Goal: Browse casually

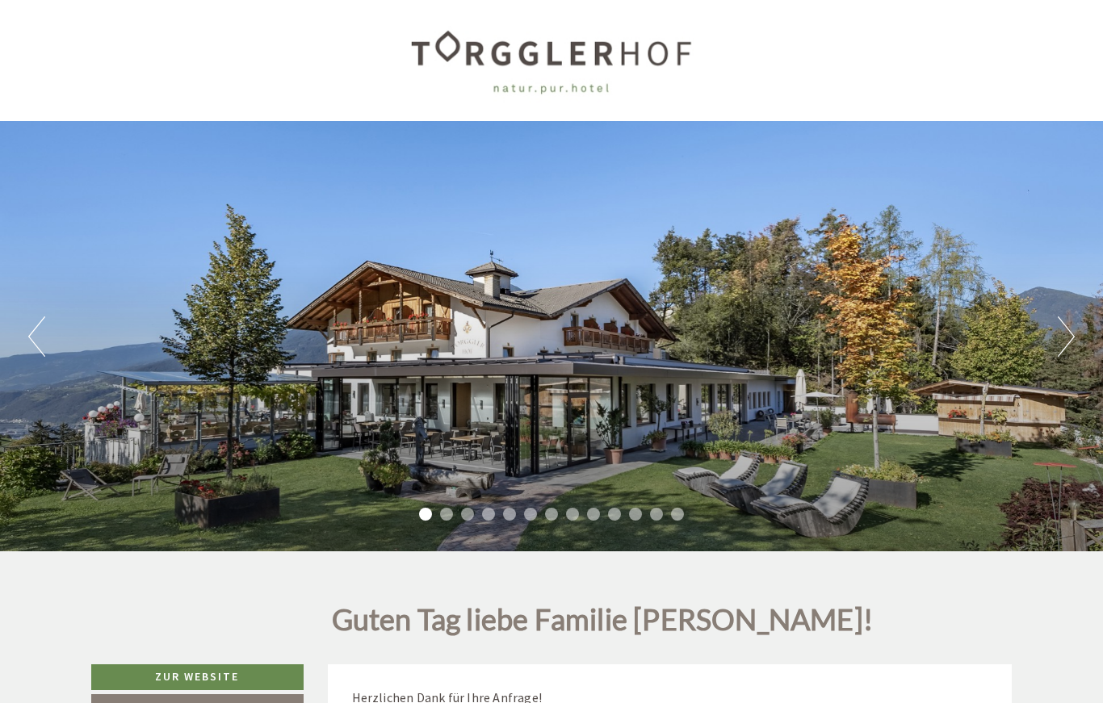
click at [1059, 343] on button "Next" at bounding box center [1065, 336] width 17 height 40
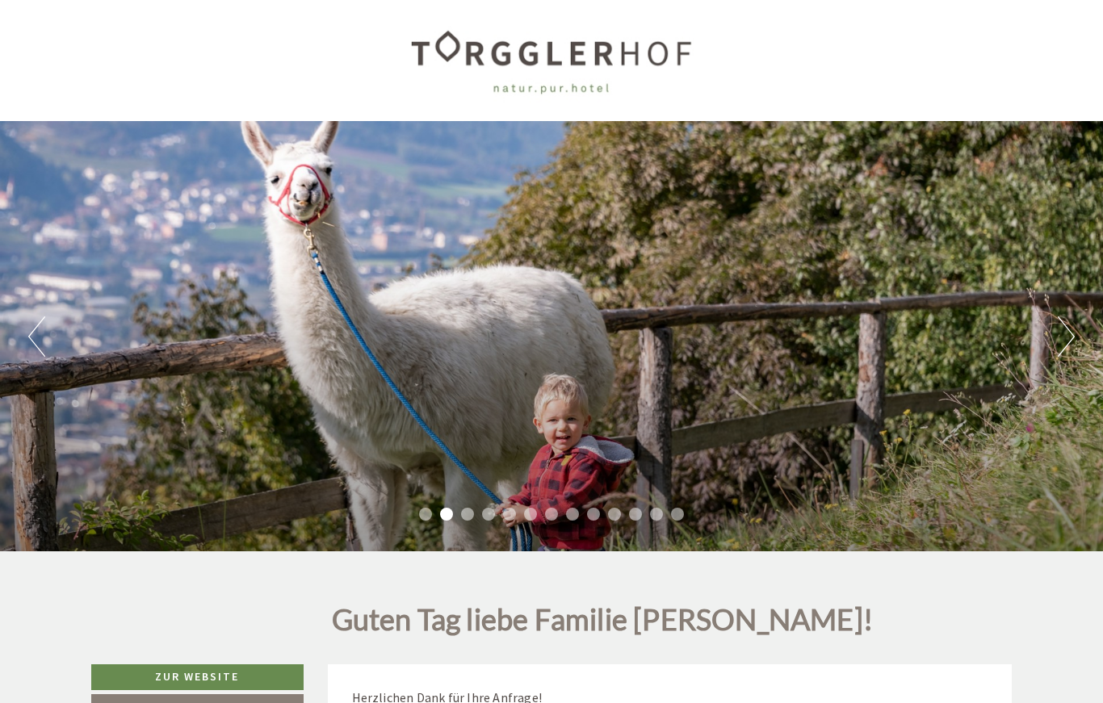
click at [1062, 339] on button "Next" at bounding box center [1065, 336] width 17 height 40
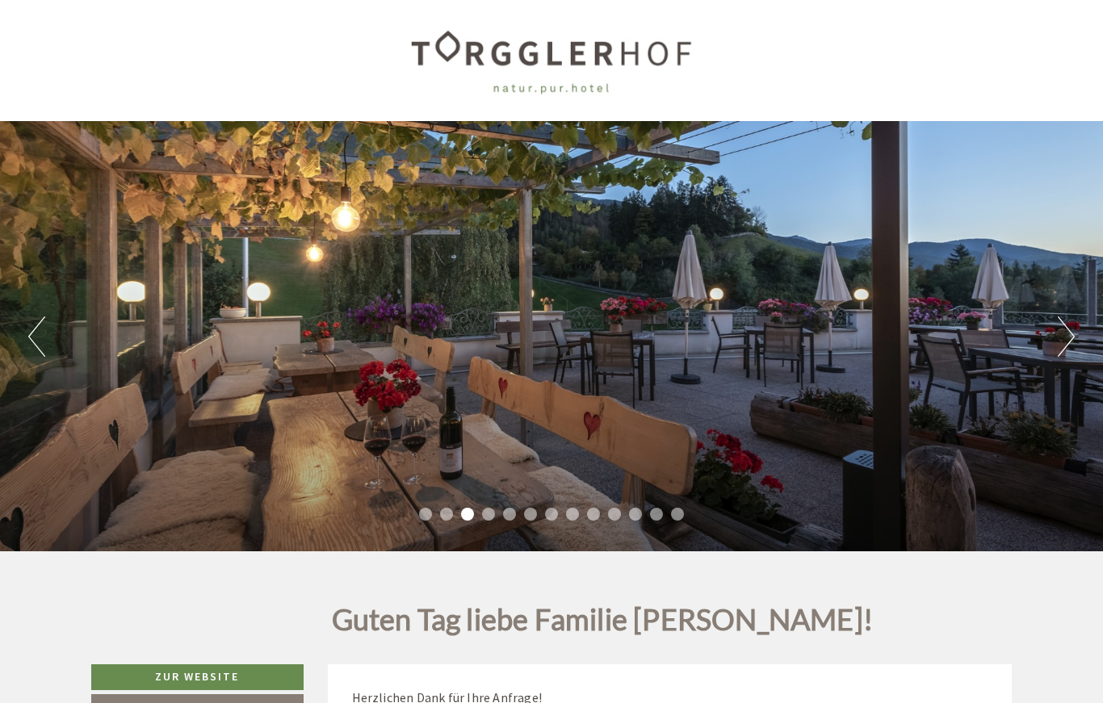
click at [1066, 337] on button "Next" at bounding box center [1065, 336] width 17 height 40
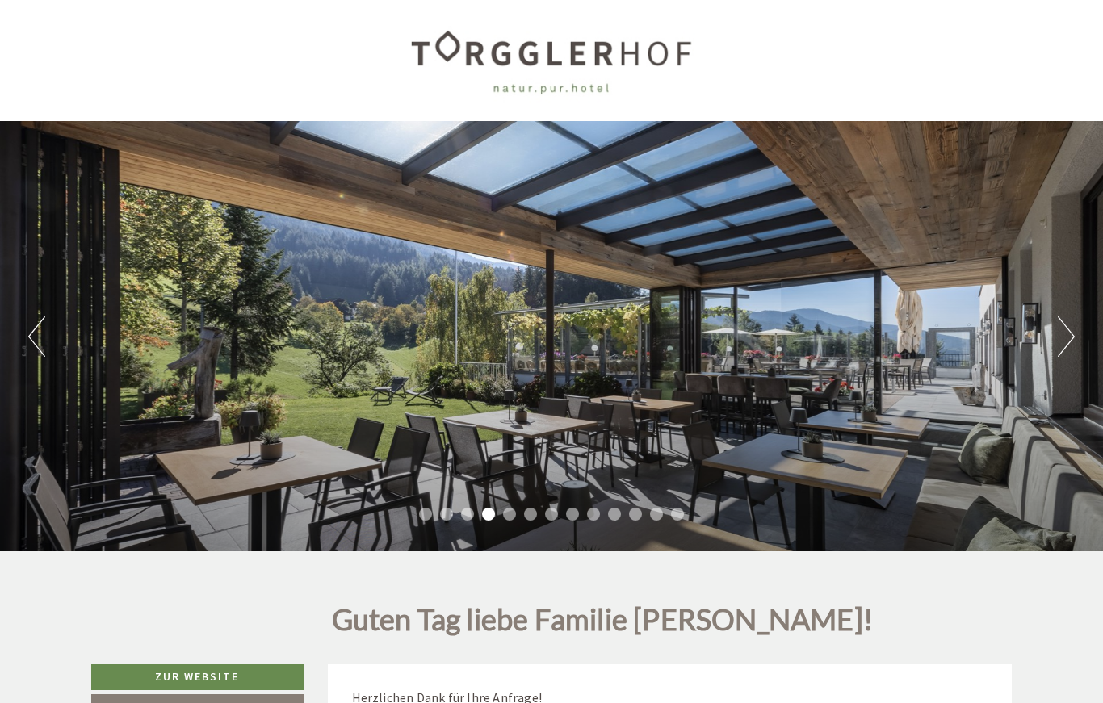
click at [1067, 341] on button "Next" at bounding box center [1065, 336] width 17 height 40
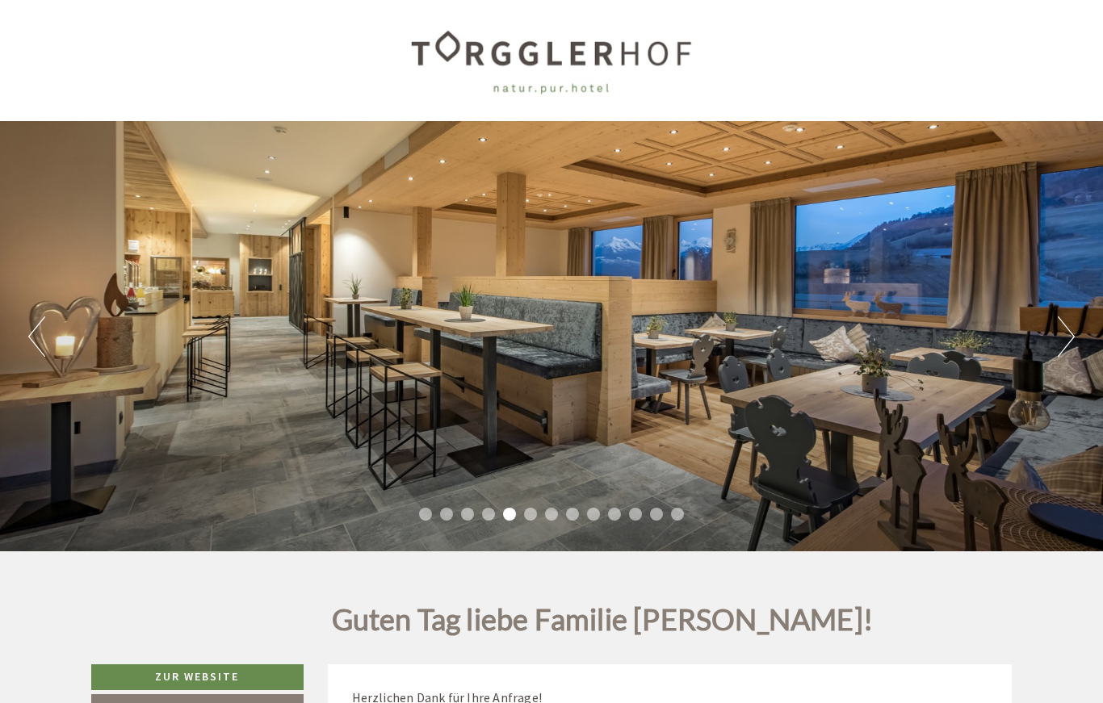
click at [1062, 338] on button "Next" at bounding box center [1065, 336] width 17 height 40
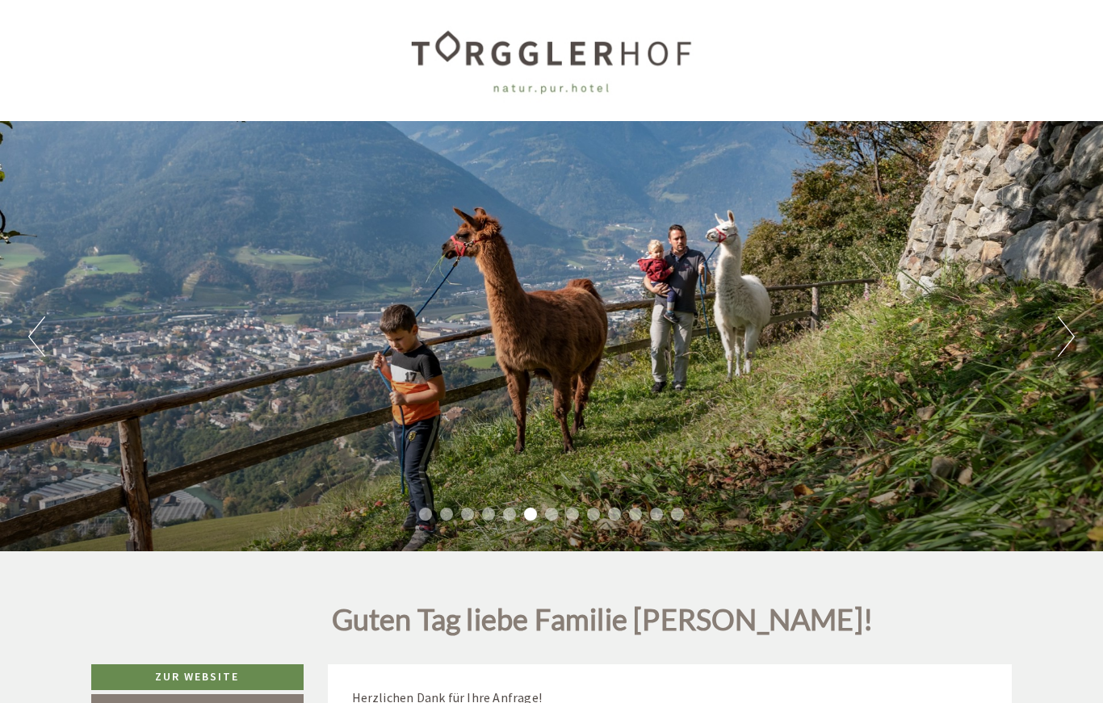
click at [1060, 339] on button "Next" at bounding box center [1065, 336] width 17 height 40
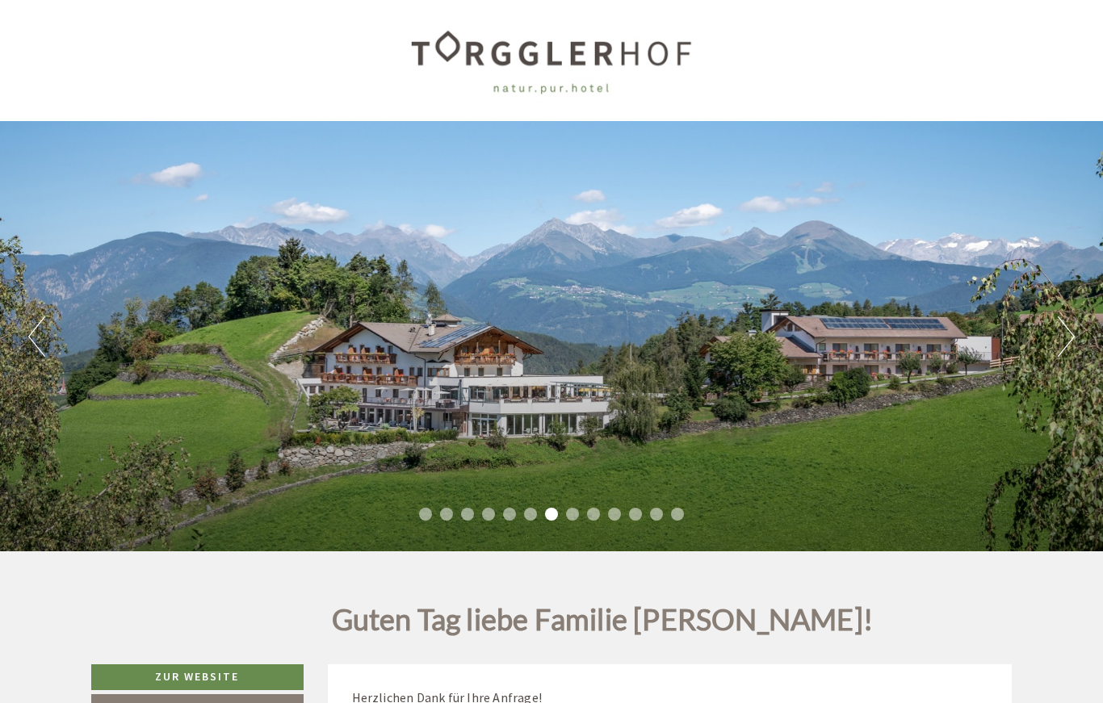
click at [1066, 341] on button "Next" at bounding box center [1065, 336] width 17 height 40
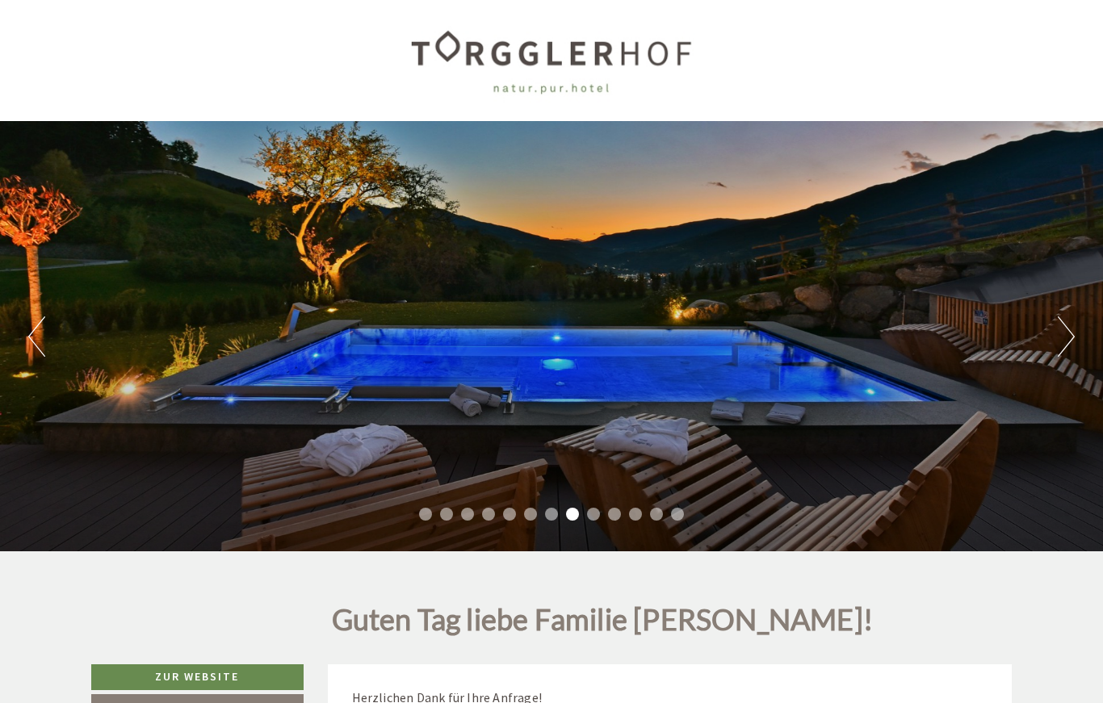
click at [1065, 345] on button "Next" at bounding box center [1065, 336] width 17 height 40
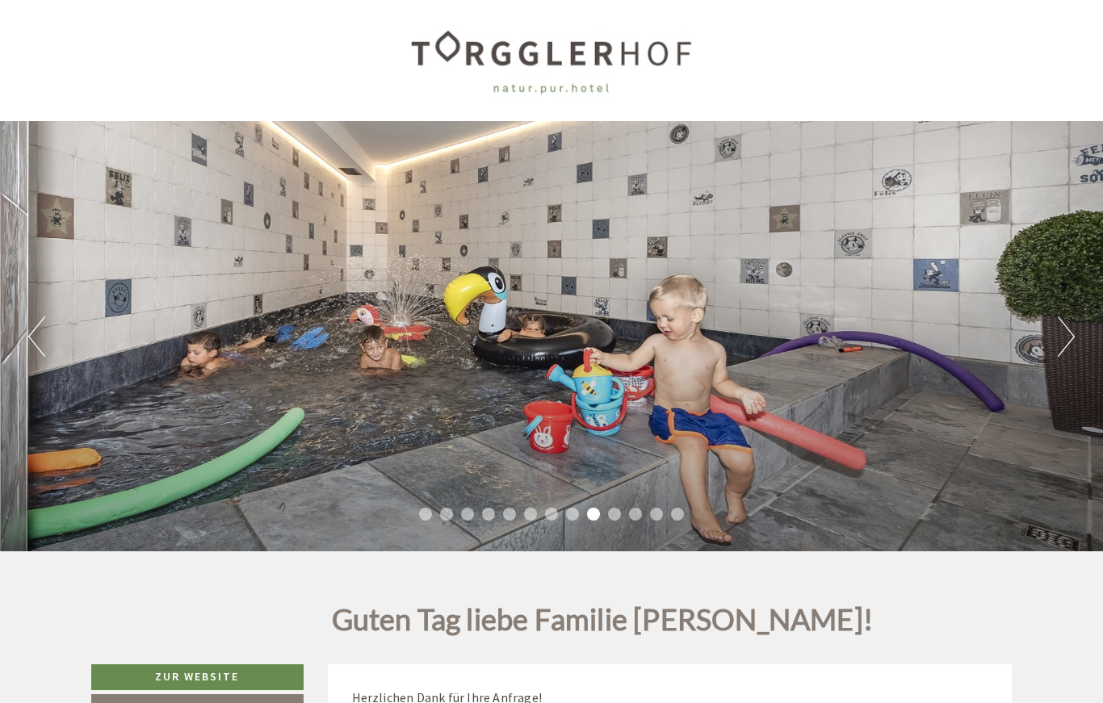
click at [1066, 349] on button "Next" at bounding box center [1065, 336] width 17 height 40
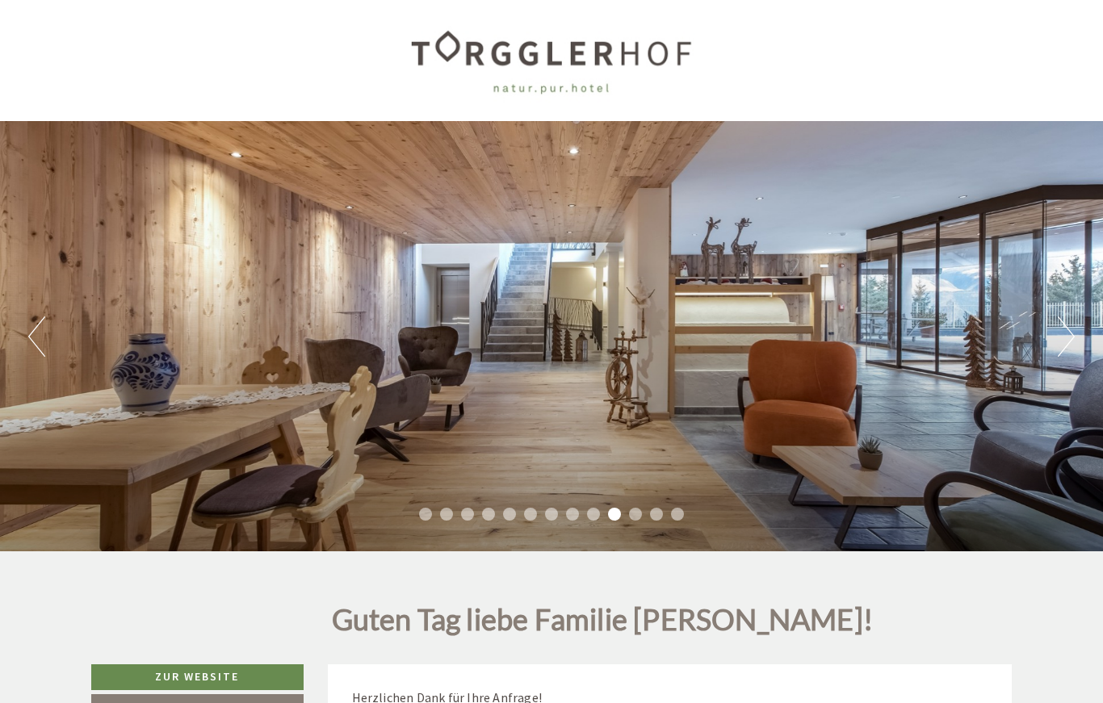
click at [1067, 350] on button "Next" at bounding box center [1065, 336] width 17 height 40
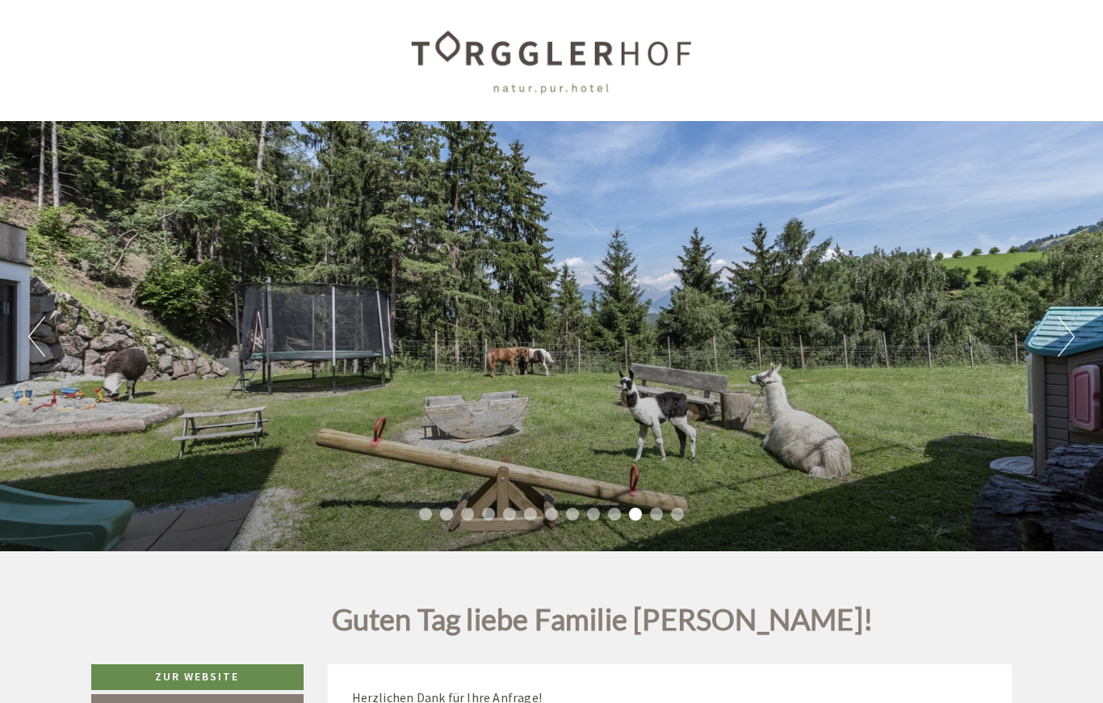
click at [1063, 344] on button "Next" at bounding box center [1065, 336] width 17 height 40
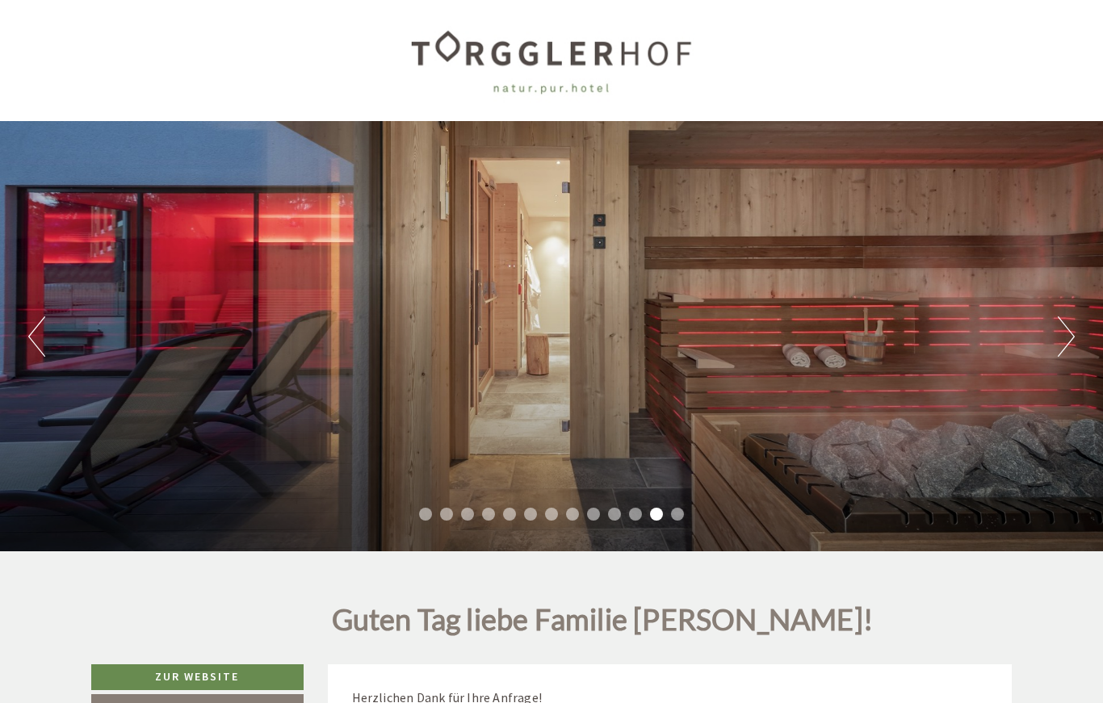
click at [1062, 337] on button "Next" at bounding box center [1065, 336] width 17 height 40
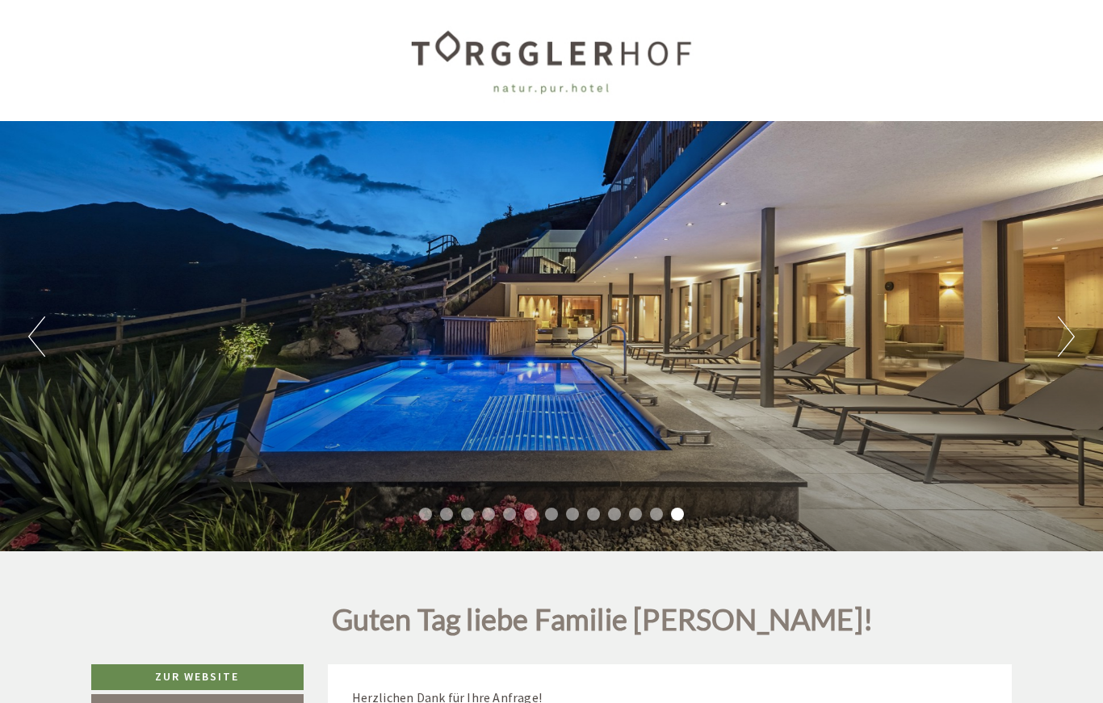
click at [1072, 344] on button "Next" at bounding box center [1065, 336] width 17 height 40
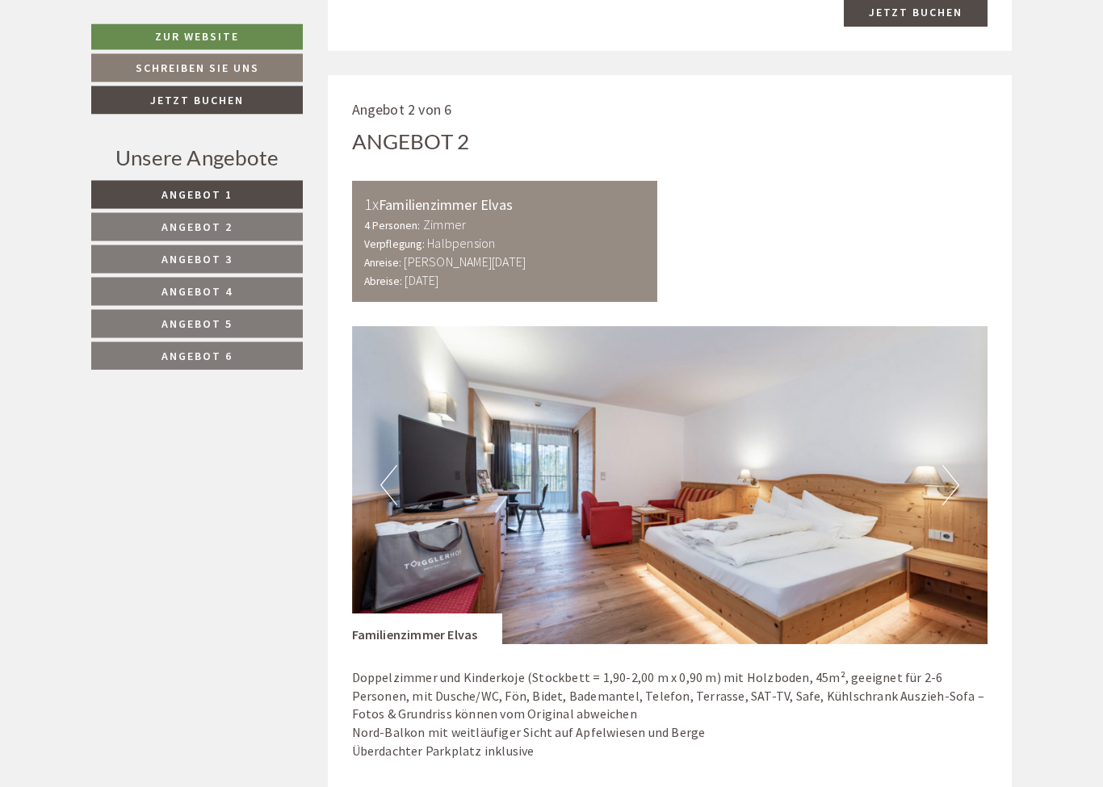
scroll to position [1799, 0]
click at [945, 470] on button "Next" at bounding box center [950, 485] width 17 height 40
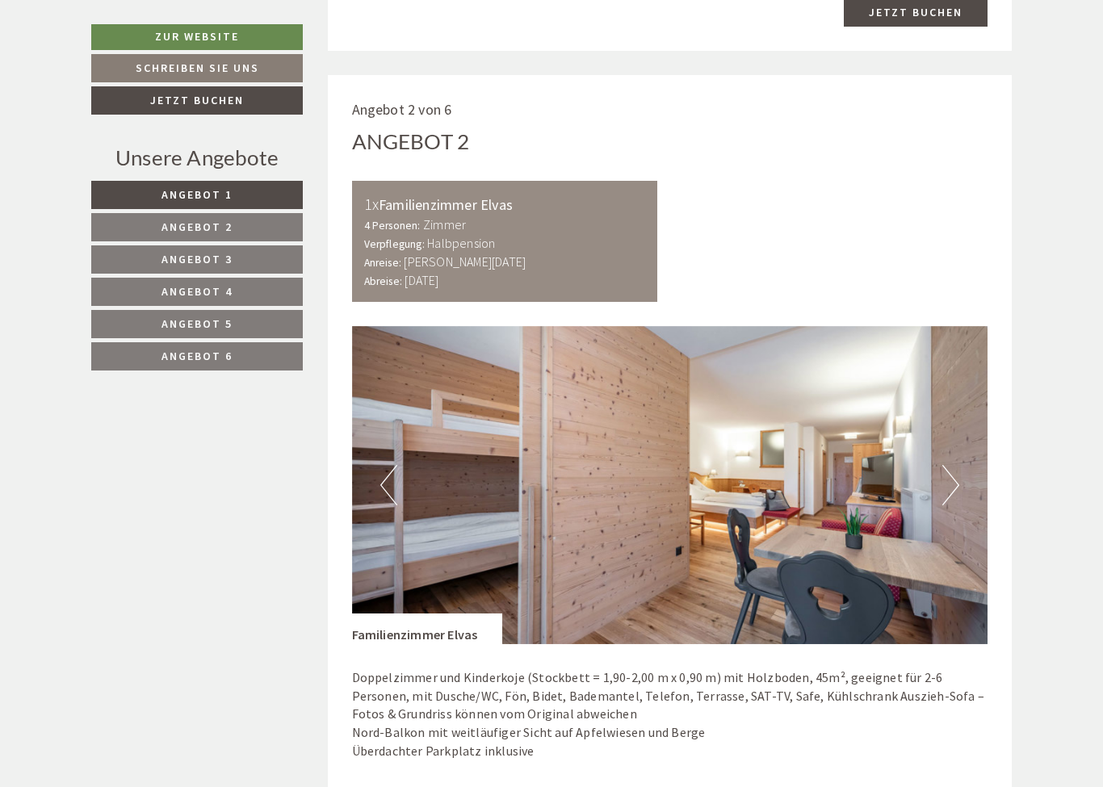
click at [947, 468] on button "Next" at bounding box center [950, 485] width 17 height 40
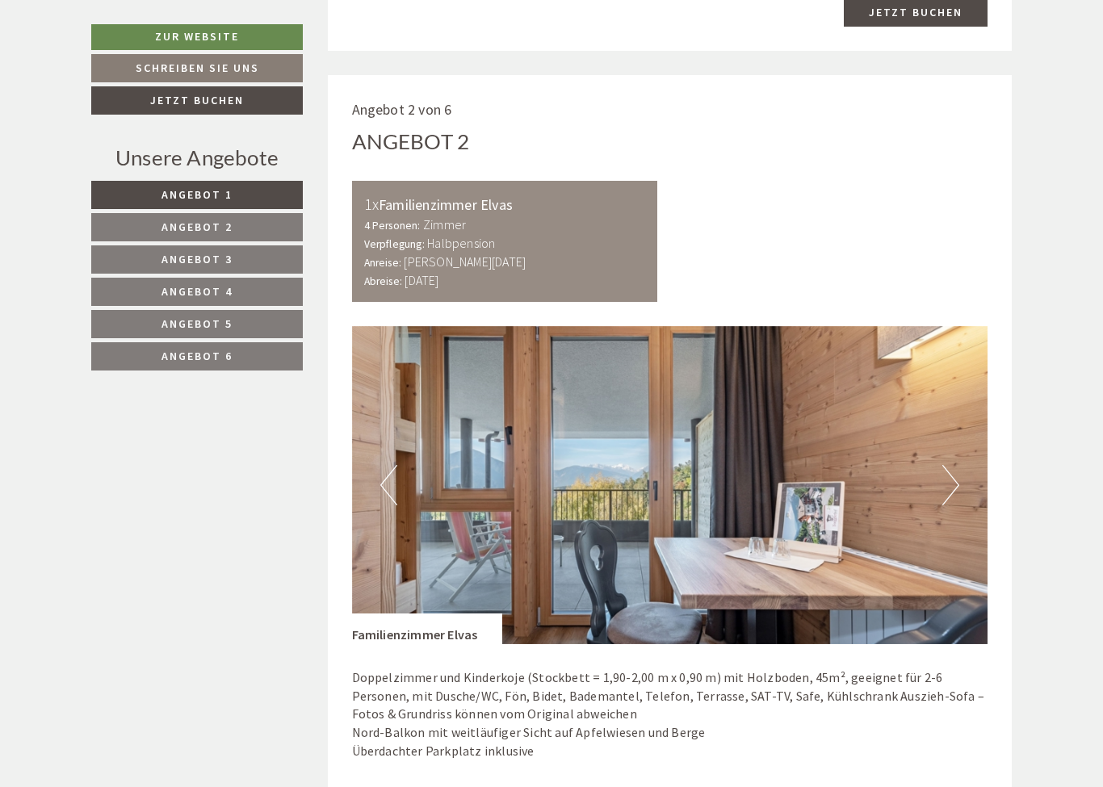
click at [387, 471] on button "Previous" at bounding box center [388, 485] width 17 height 40
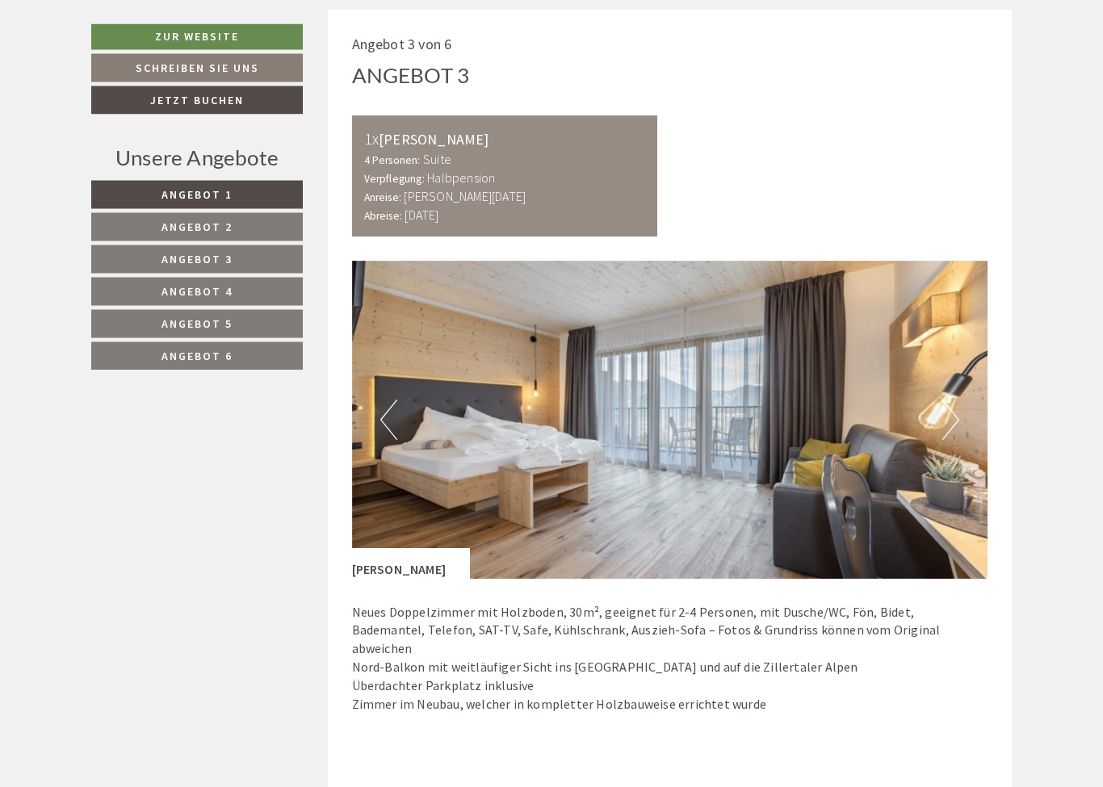
scroll to position [2900, 0]
click at [956, 400] on button "Next" at bounding box center [950, 420] width 17 height 40
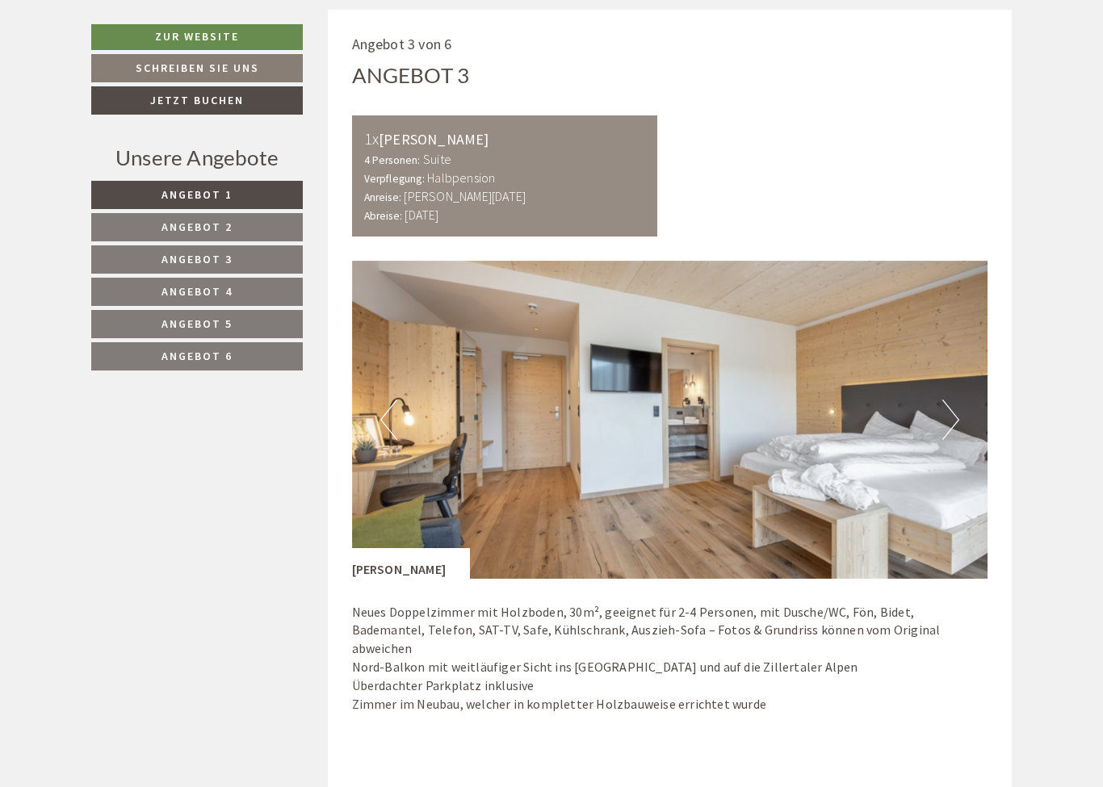
click at [948, 400] on button "Next" at bounding box center [950, 420] width 17 height 40
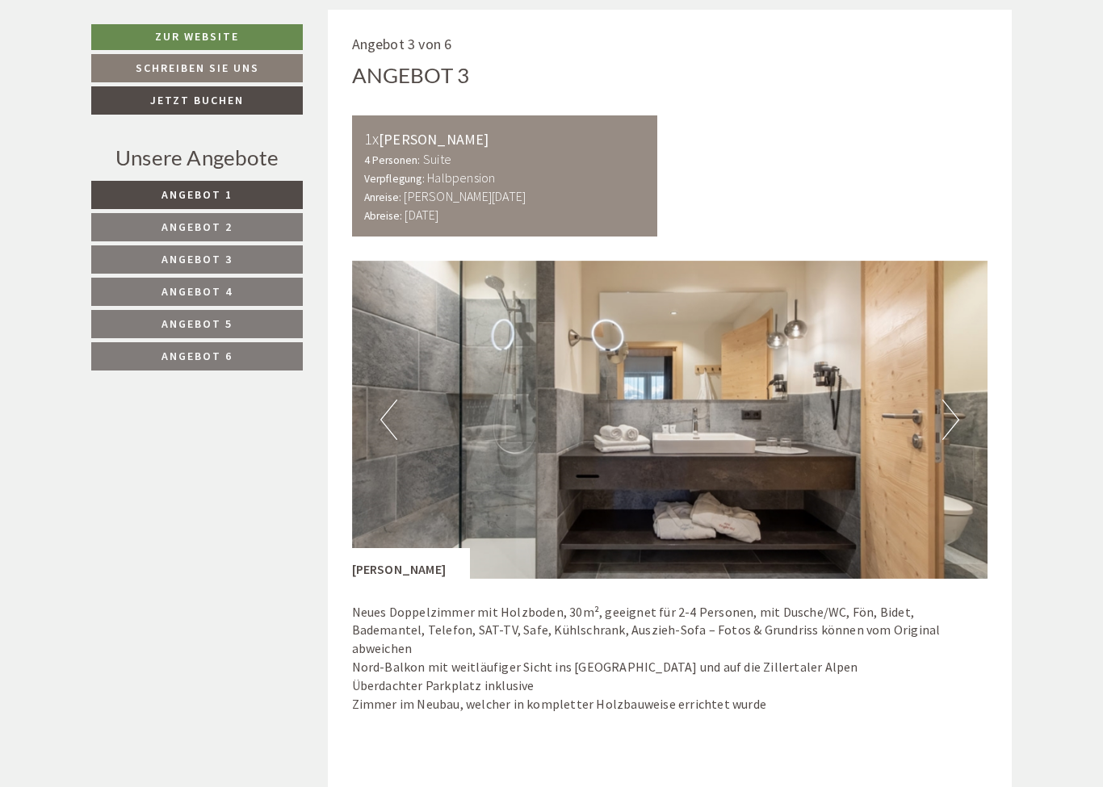
click at [944, 400] on button "Next" at bounding box center [950, 420] width 17 height 40
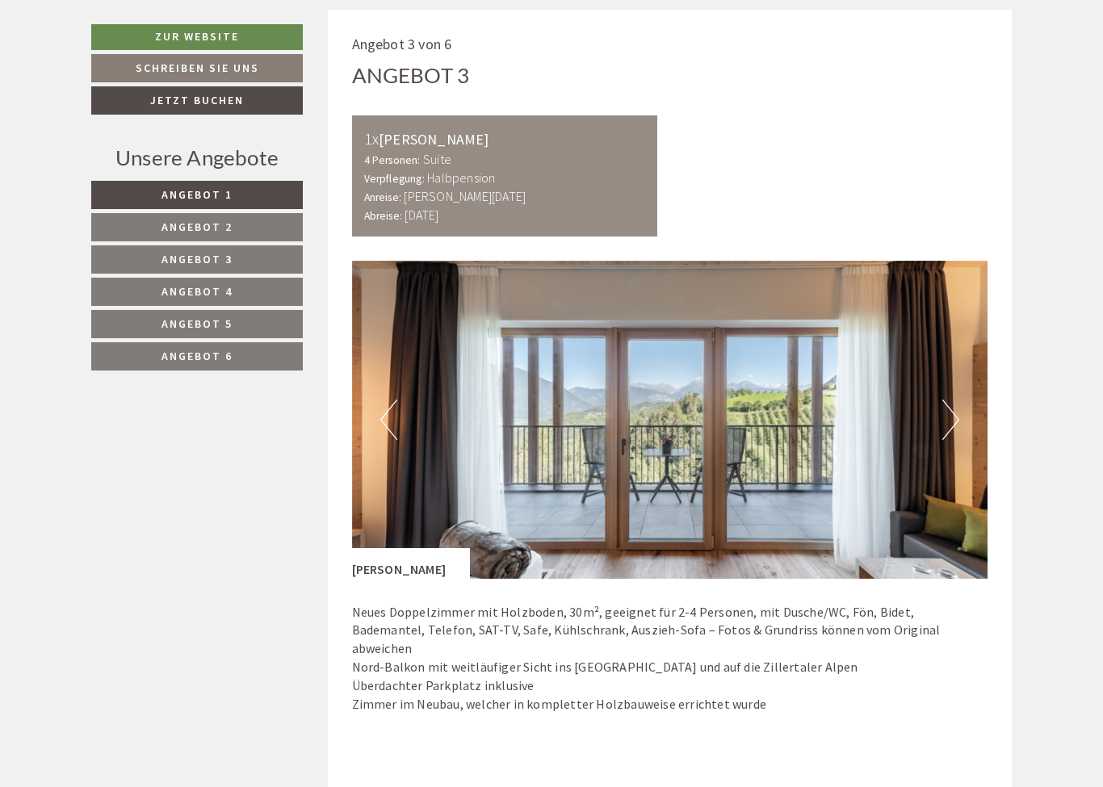
click at [953, 404] on button "Next" at bounding box center [950, 420] width 17 height 40
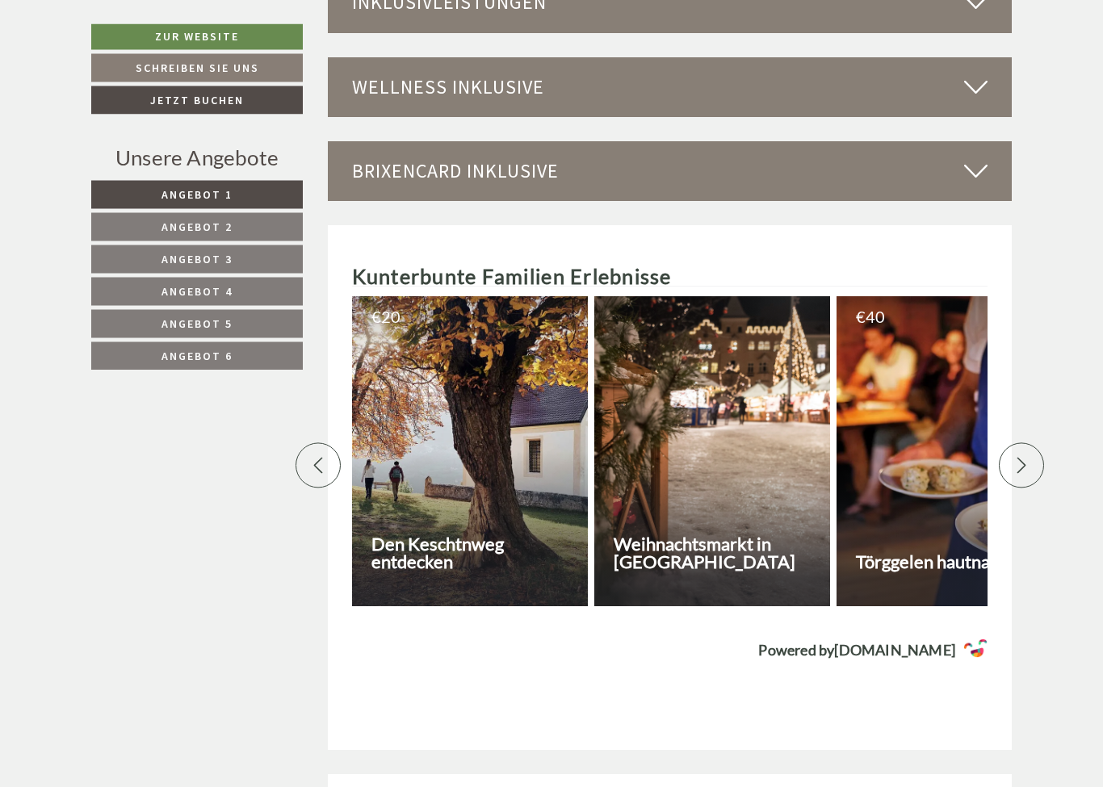
scroll to position [5416, 0]
click at [939, 421] on div at bounding box center [954, 450] width 236 height 310
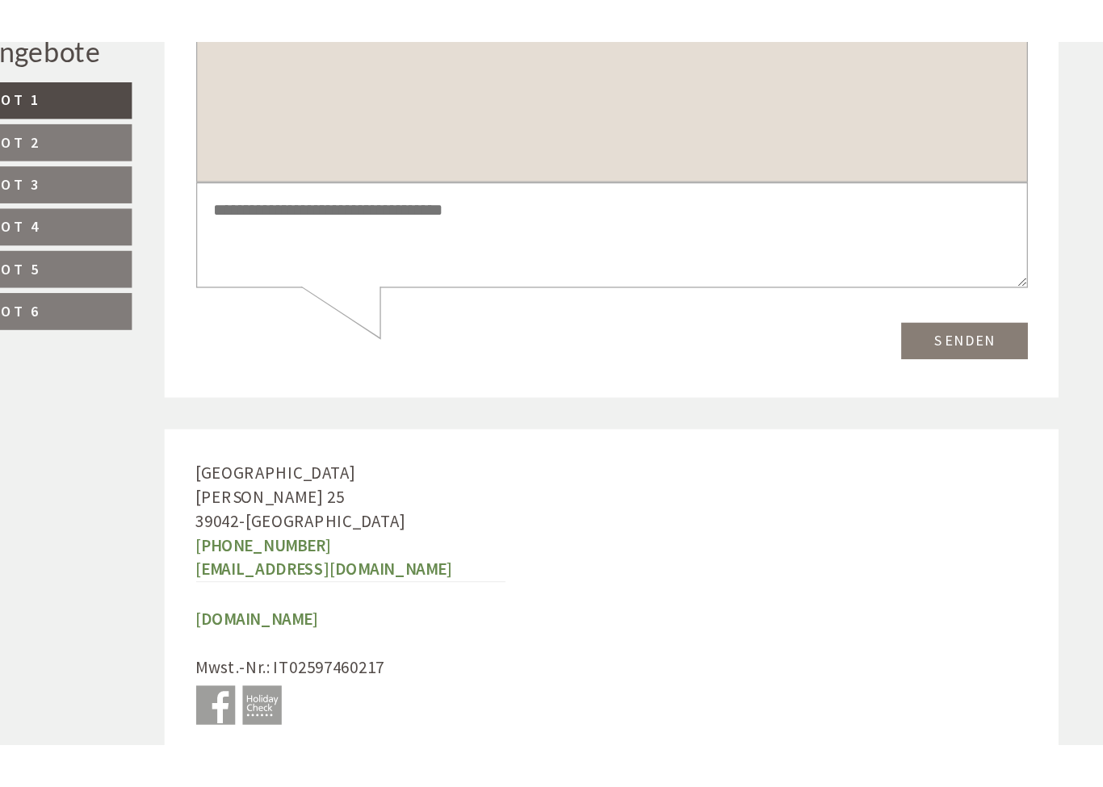
scroll to position [6642, 0]
